Goal: Information Seeking & Learning: Learn about a topic

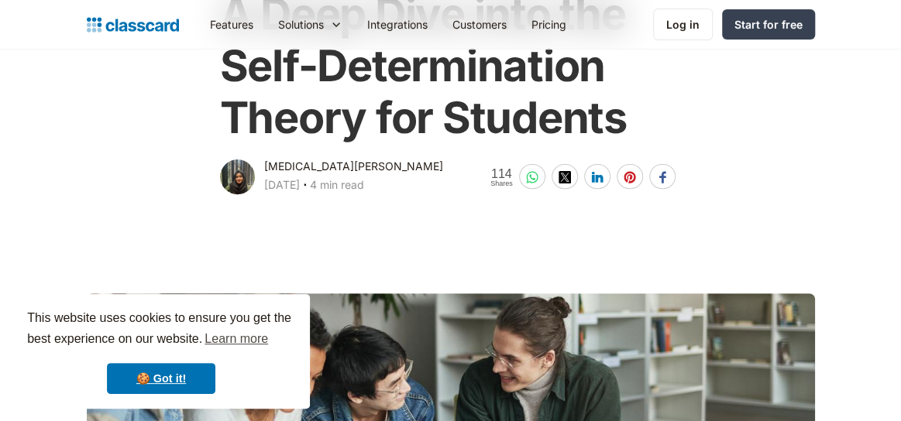
scroll to position [155, 0]
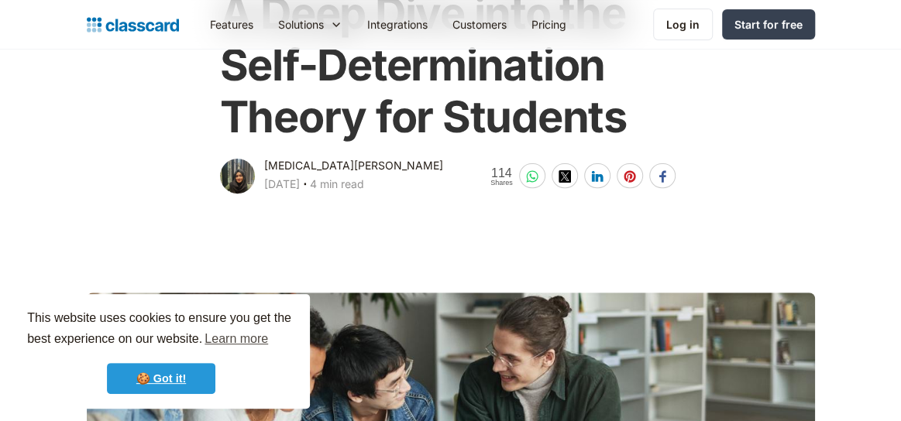
click at [160, 377] on link "🍪 Got it!" at bounding box center [161, 378] width 108 height 31
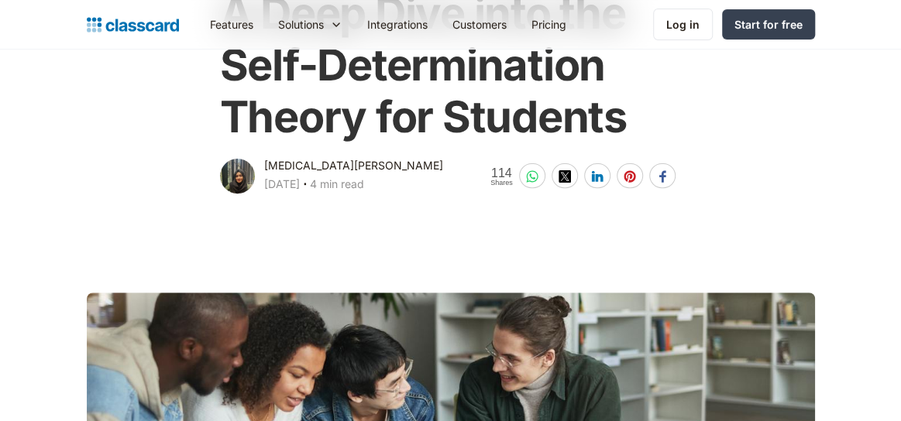
click at [799, 108] on div "A Deep Dive into the Self-Determination Theory for Students [MEDICAL_DATA][PERS…" at bounding box center [451, 84] width 744 height 225
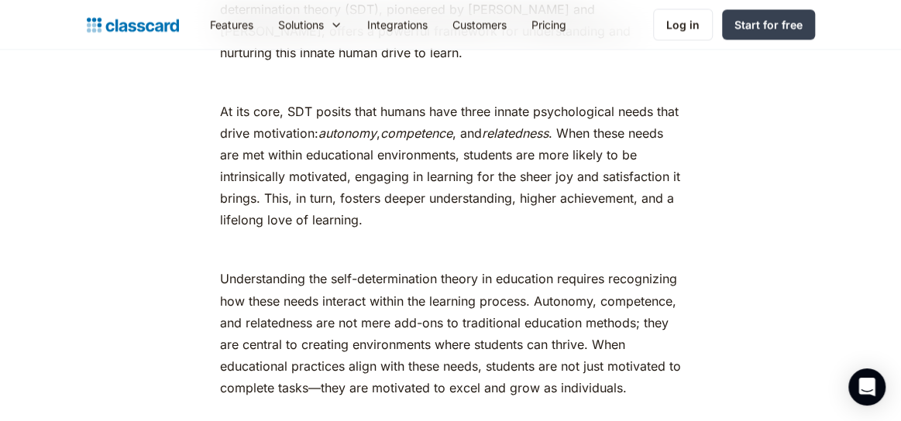
scroll to position [1084, 0]
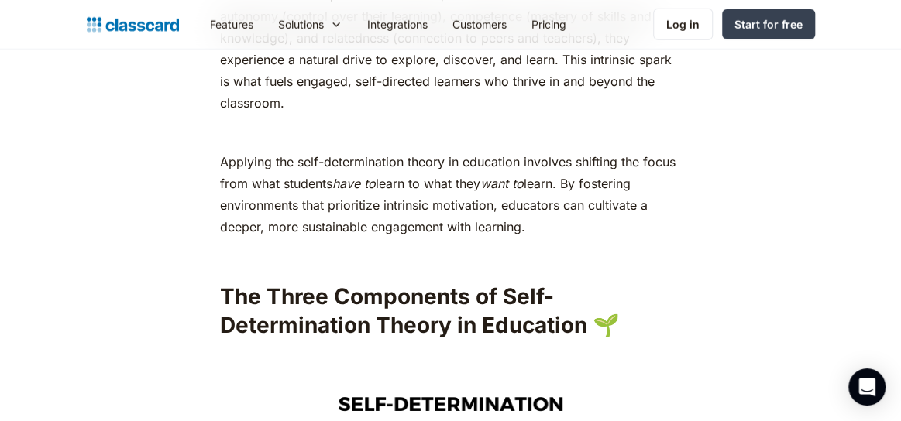
scroll to position [2014, 0]
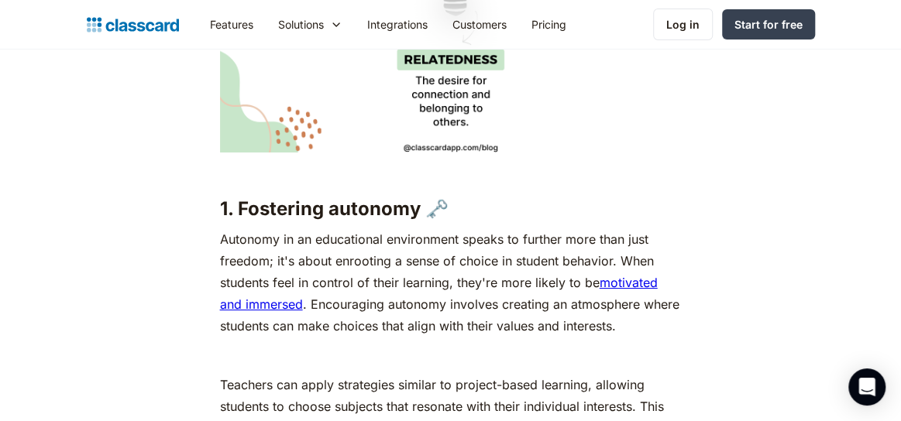
scroll to position [2572, 0]
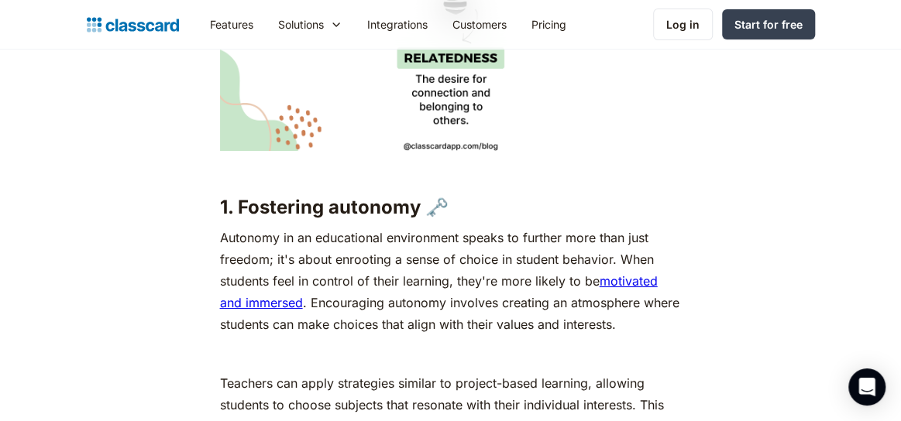
click at [638, 287] on link "motivated and immersed" at bounding box center [439, 291] width 438 height 37
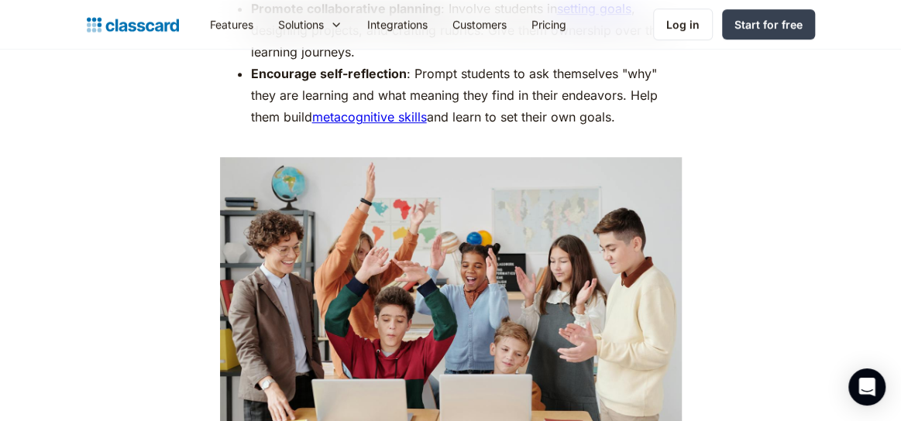
scroll to position [3160, 0]
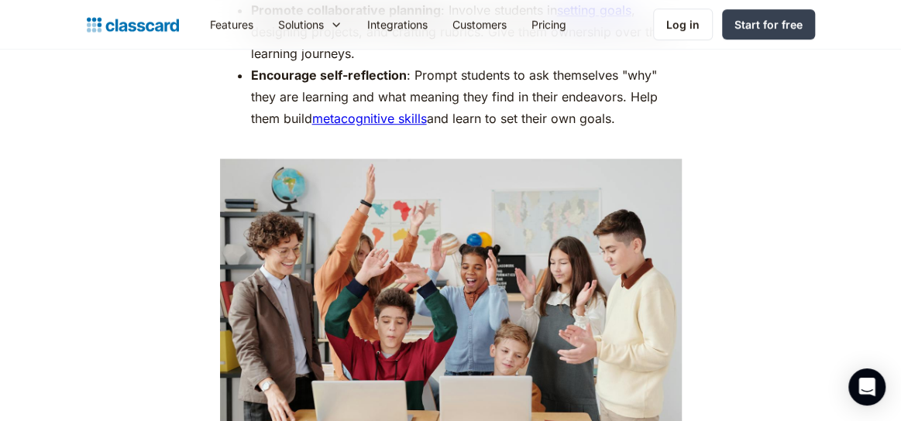
click at [387, 125] on link "metacognitive skills" at bounding box center [369, 118] width 115 height 15
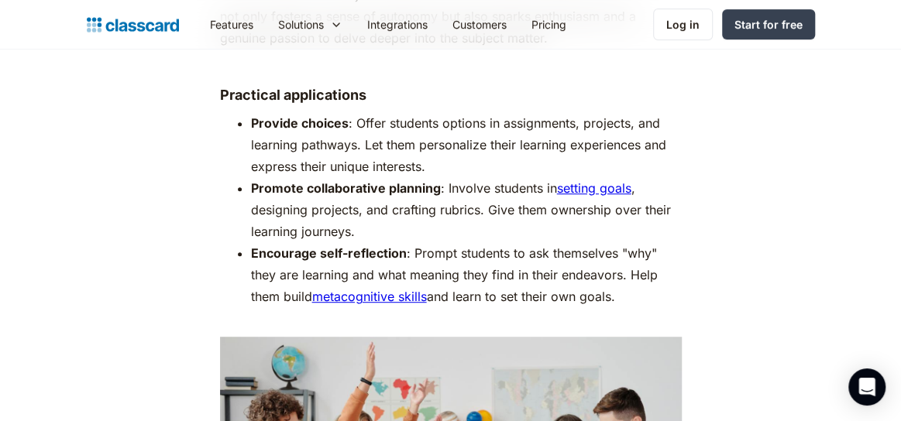
scroll to position [2913, 0]
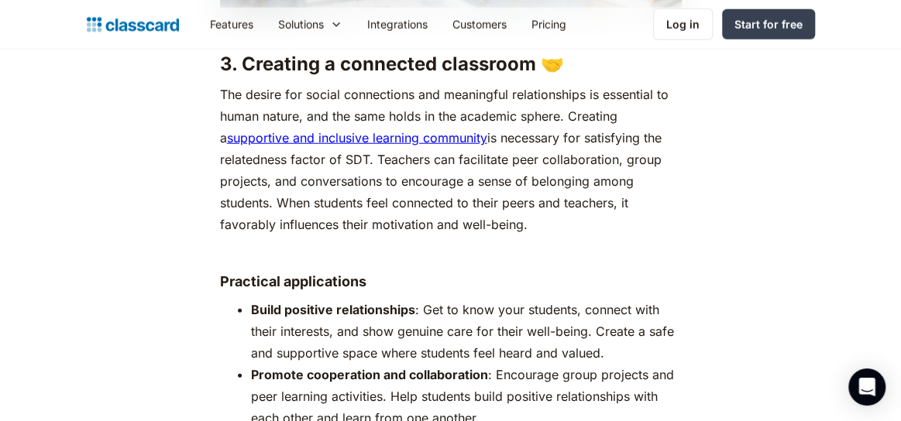
scroll to position [4400, 0]
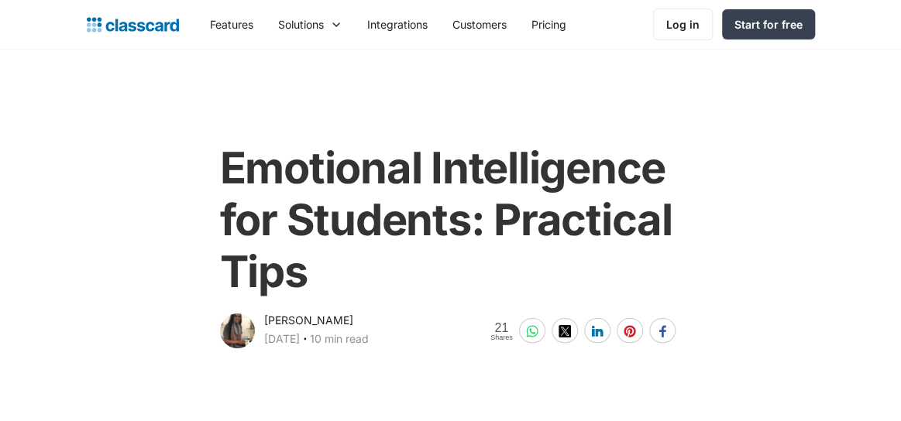
click at [105, 193] on div "Emotional Intelligence for Students‍: Practical Tips Dhwani Shah April 1, 2025 …" at bounding box center [451, 239] width 744 height 225
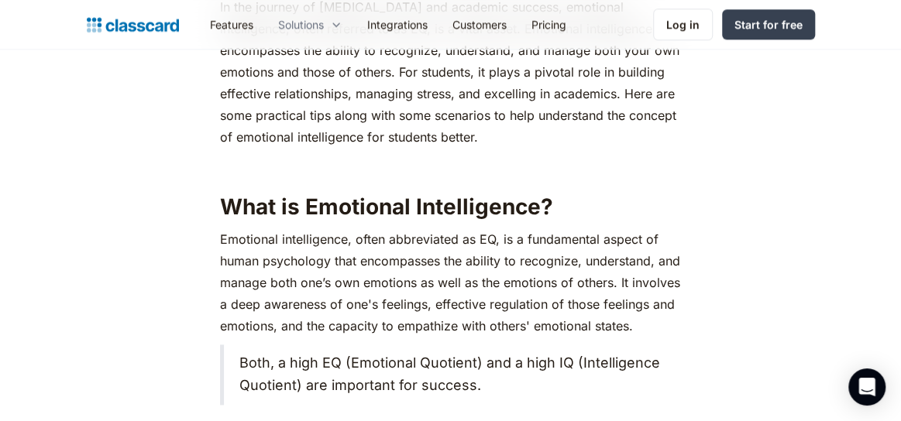
scroll to position [775, 0]
